Goal: Transaction & Acquisition: Purchase product/service

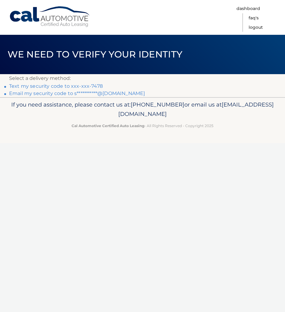
click at [96, 87] on link "Text my security code to xxx-xxx-7478" at bounding box center [56, 86] width 94 height 6
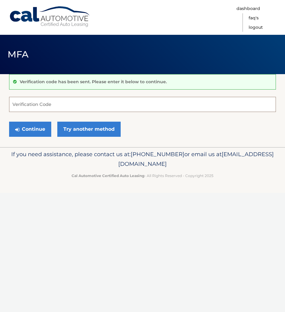
click at [69, 104] on input "Verification Code" at bounding box center [142, 104] width 267 height 15
type input "085384"
click at [9, 122] on button "Continue" at bounding box center [30, 129] width 42 height 15
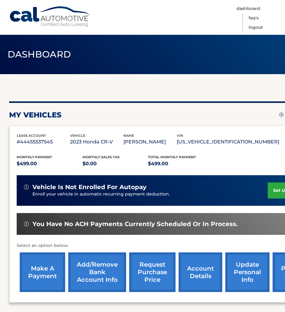
click at [57, 272] on link "make a payment" at bounding box center [42, 273] width 45 height 40
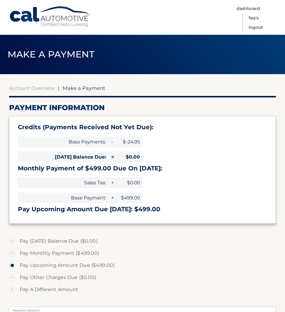
select select "OWUzYWY4ZGMtMGQ2NS00MmU5LWEzN2EtYjNhZjc4NTU3Nzdl"
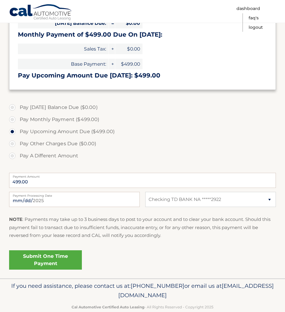
scroll to position [134, 0]
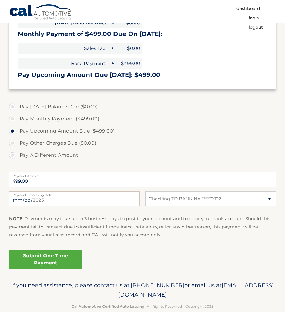
click at [73, 254] on link "Submit One Time Payment" at bounding box center [45, 259] width 73 height 19
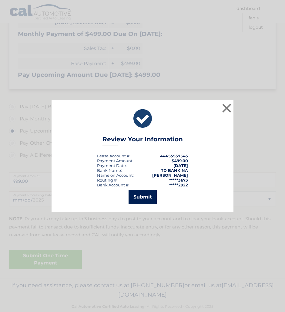
click at [138, 202] on button "Submit" at bounding box center [142, 197] width 28 height 15
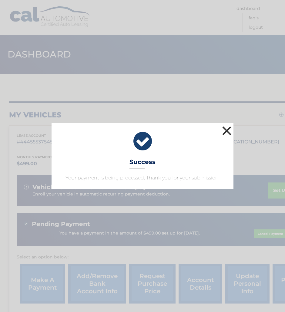
click at [227, 133] on button "×" at bounding box center [226, 131] width 12 height 12
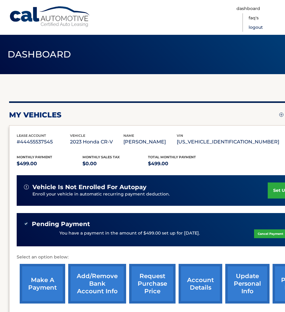
click at [259, 28] on link "Logout" at bounding box center [255, 27] width 14 height 9
